Goal: Obtain resource: Download file/media

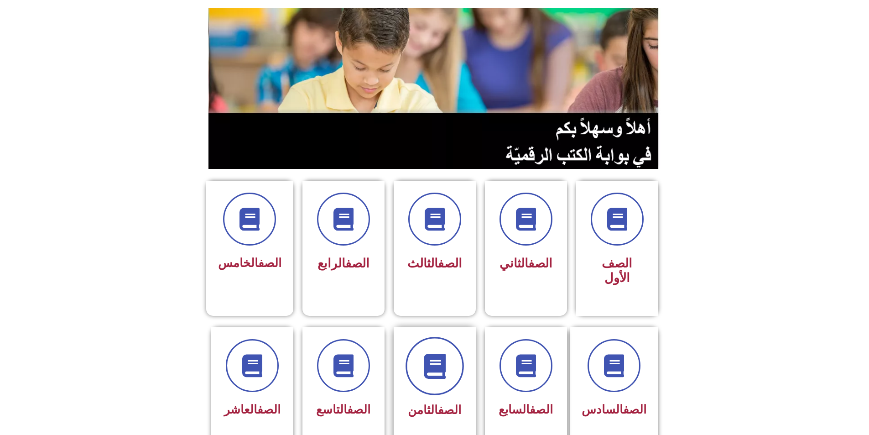
scroll to position [91, 0]
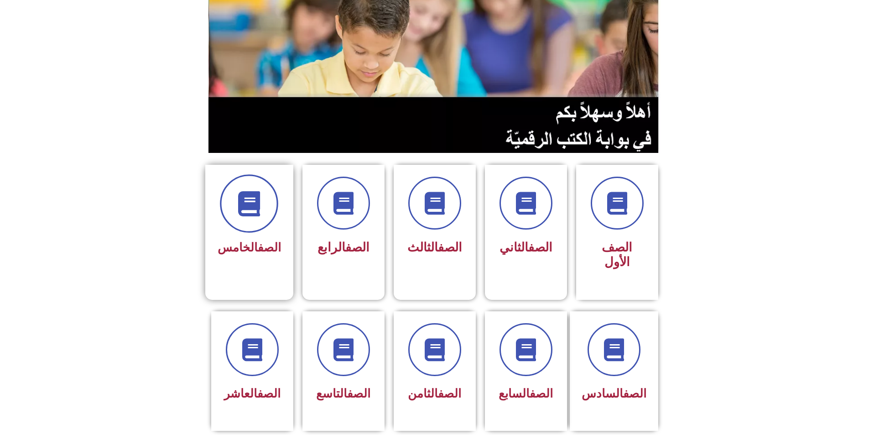
click at [246, 196] on span at bounding box center [249, 203] width 58 height 58
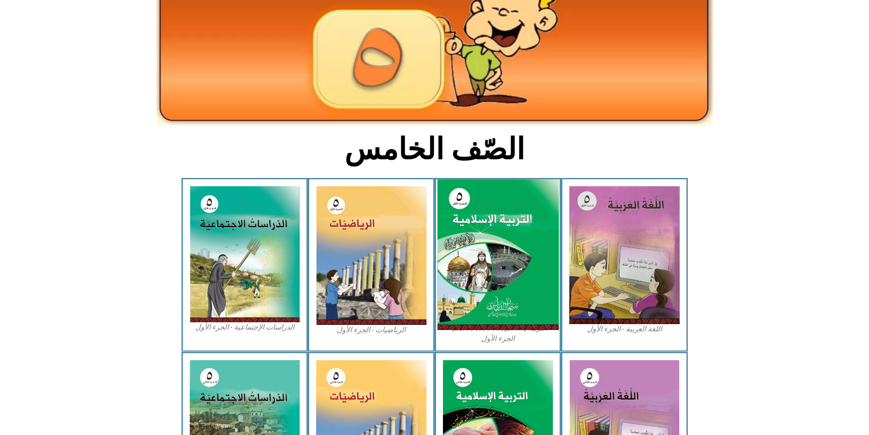
scroll to position [137, 0]
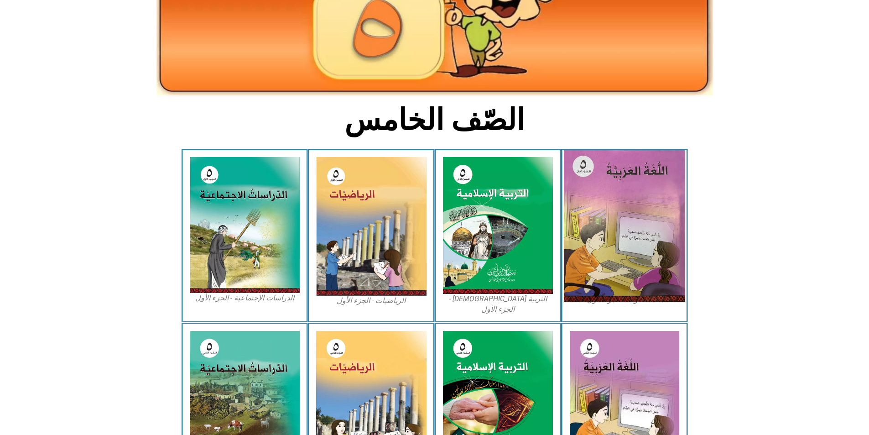
click at [626, 201] on img at bounding box center [624, 225] width 121 height 151
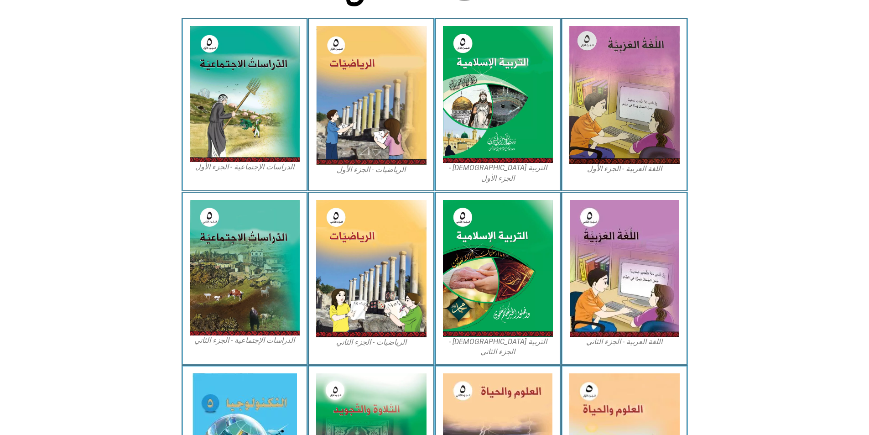
scroll to position [361, 0]
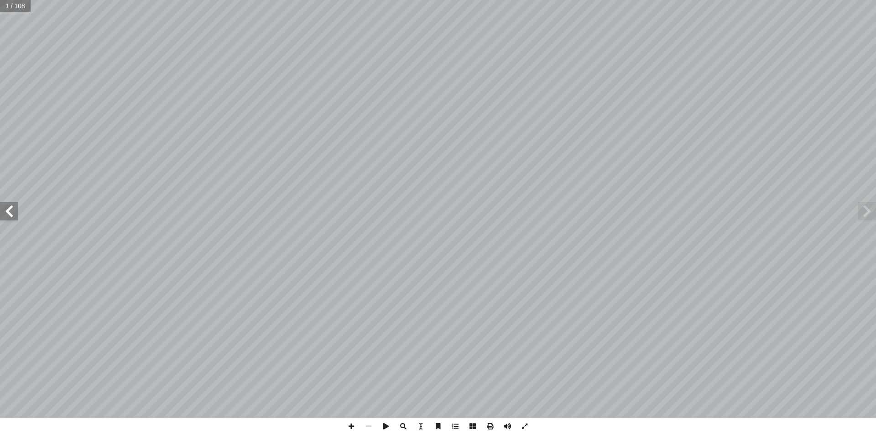
click at [8, 209] on span at bounding box center [9, 211] width 18 height 18
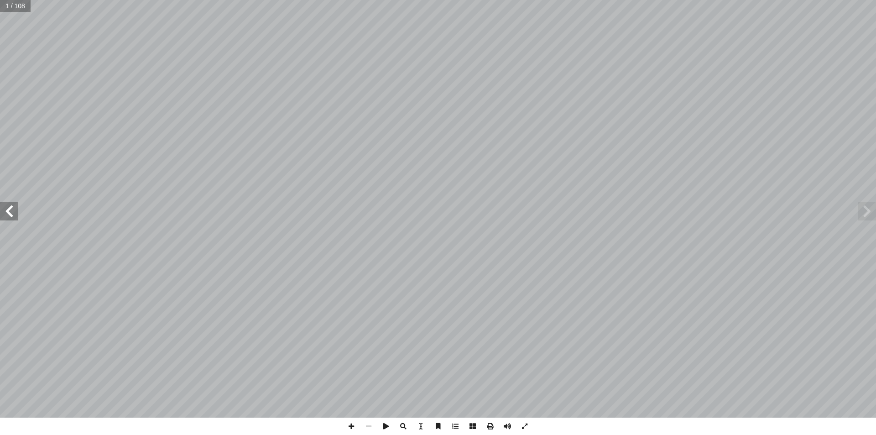
click at [8, 209] on span at bounding box center [9, 211] width 18 height 18
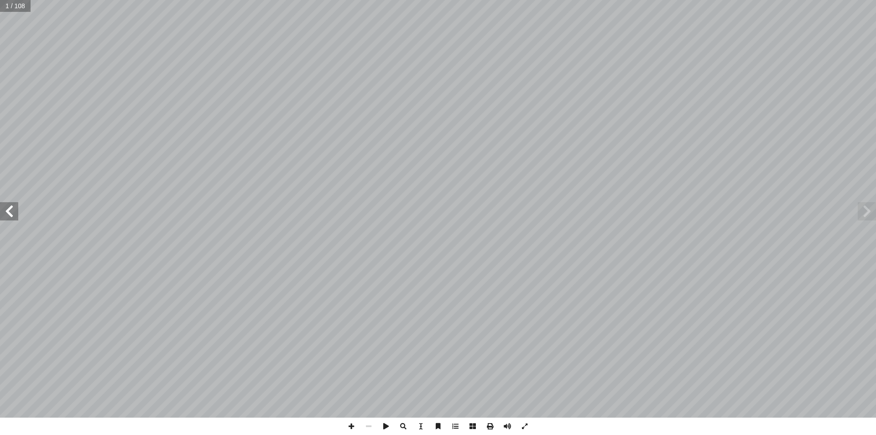
click at [8, 209] on span at bounding box center [9, 211] width 18 height 18
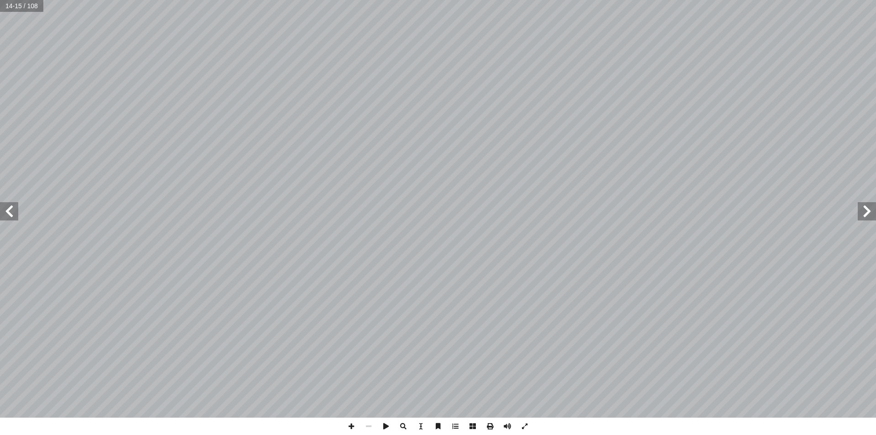
click at [866, 215] on span at bounding box center [866, 211] width 18 height 18
click at [867, 216] on span at bounding box center [866, 211] width 18 height 18
click at [486, 426] on span at bounding box center [489, 425] width 17 height 17
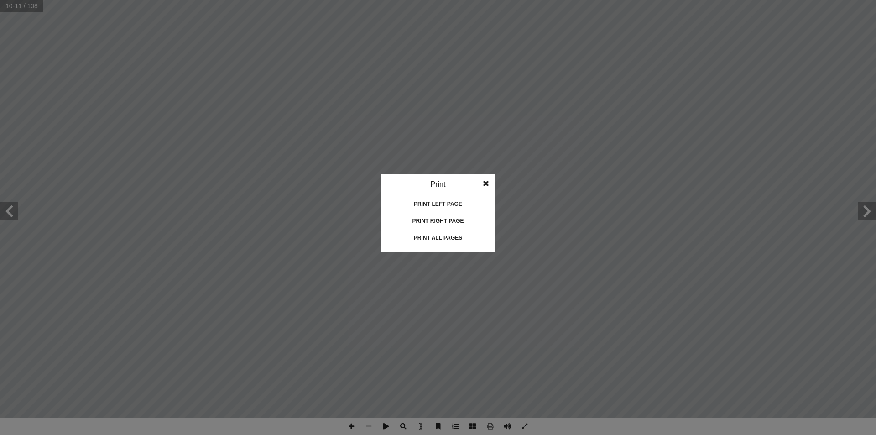
click at [456, 234] on div "Print all pages" at bounding box center [437, 237] width 91 height 15
